Goal: Information Seeking & Learning: Find specific fact

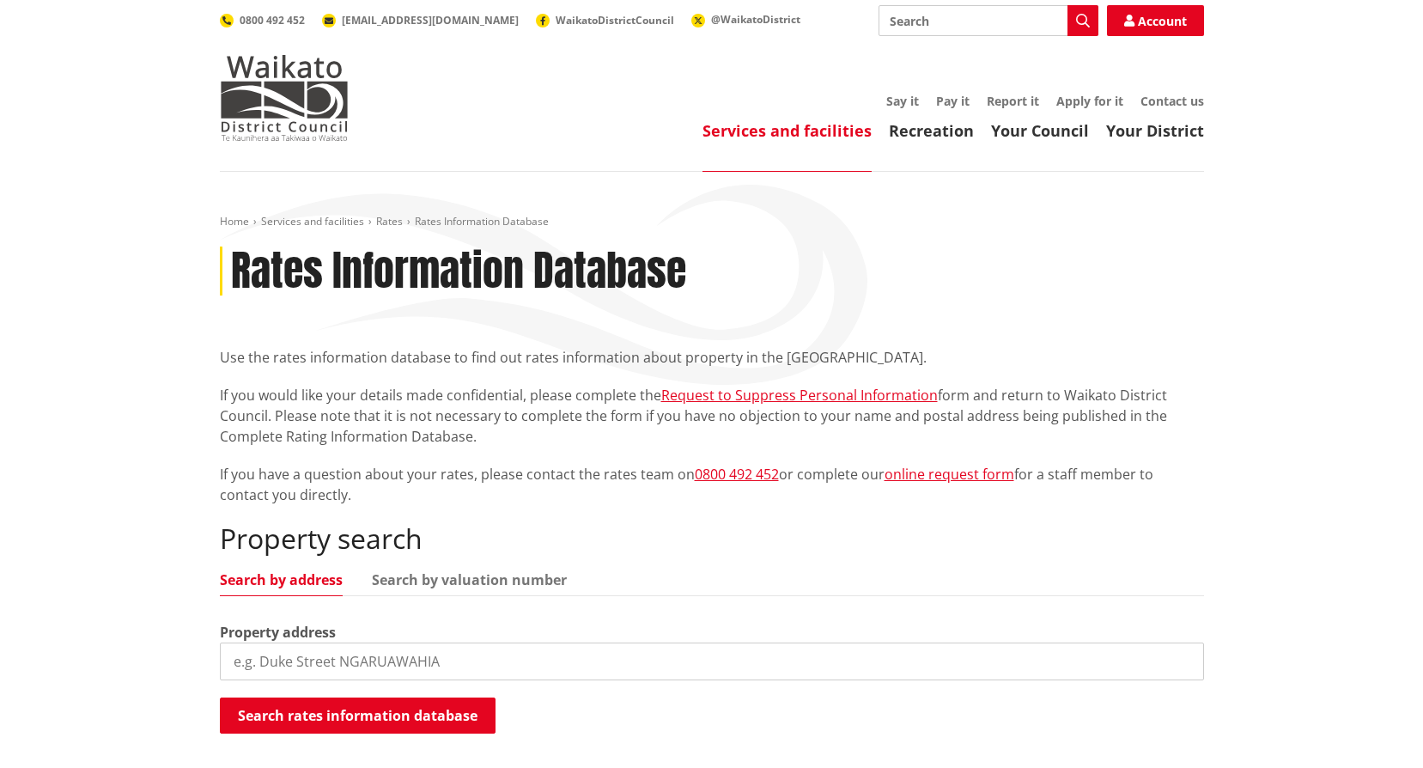
click at [508, 664] on input "search" at bounding box center [712, 661] width 984 height 38
type input "106 old taupiri"
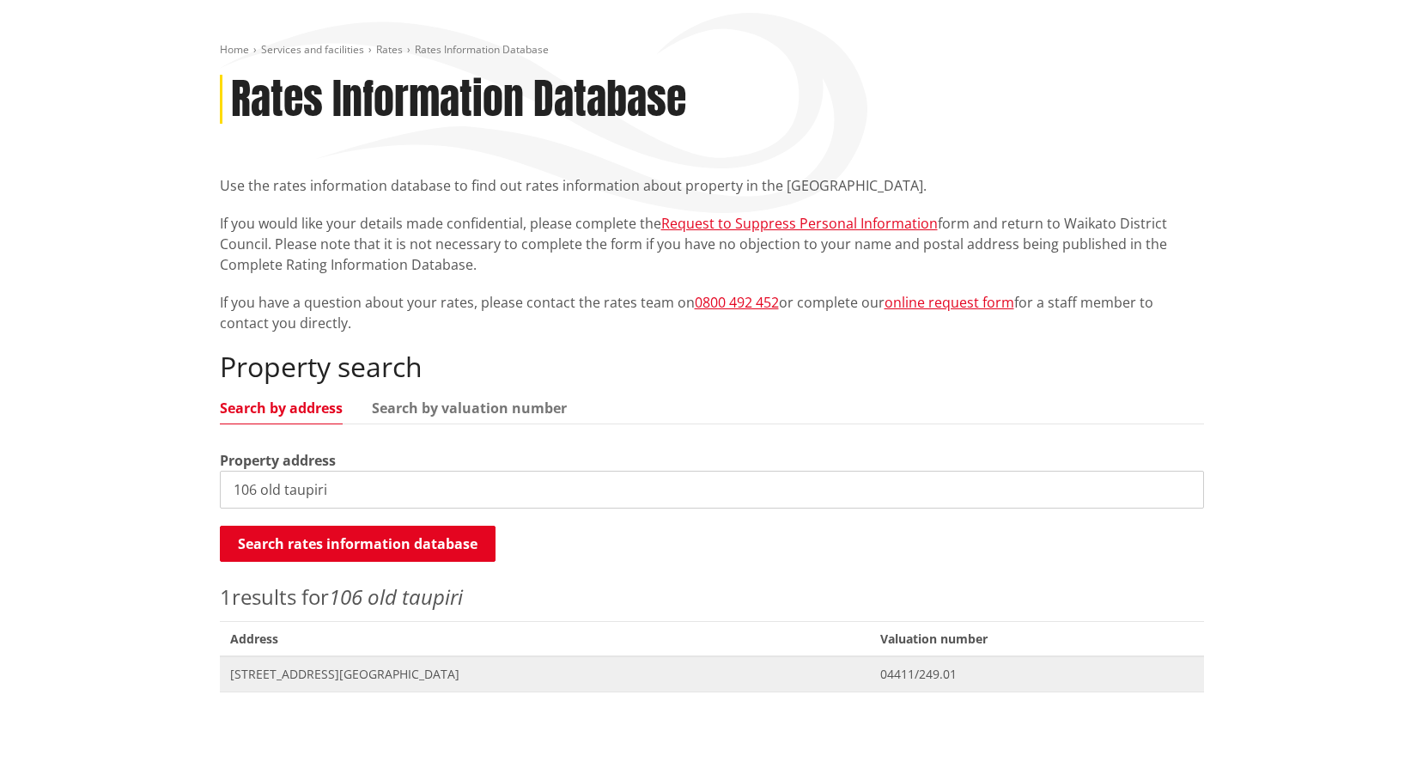
click at [303, 689] on span "Address 106 Old Taupiri Road NGARUAWAHIA" at bounding box center [545, 673] width 651 height 35
click at [304, 679] on span "[STREET_ADDRESS][GEOGRAPHIC_DATA]" at bounding box center [545, 673] width 630 height 17
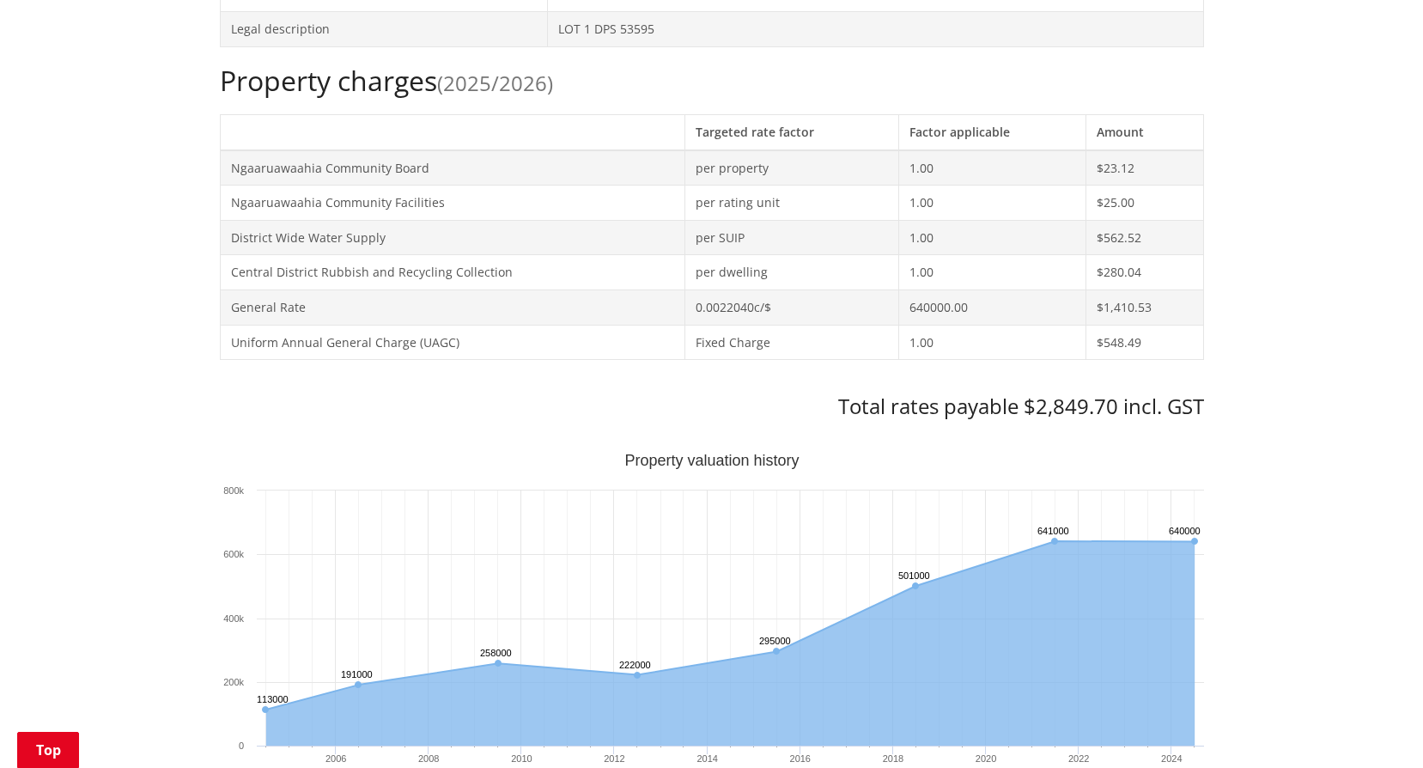
scroll to position [859, 0]
